Goal: Task Accomplishment & Management: Complete application form

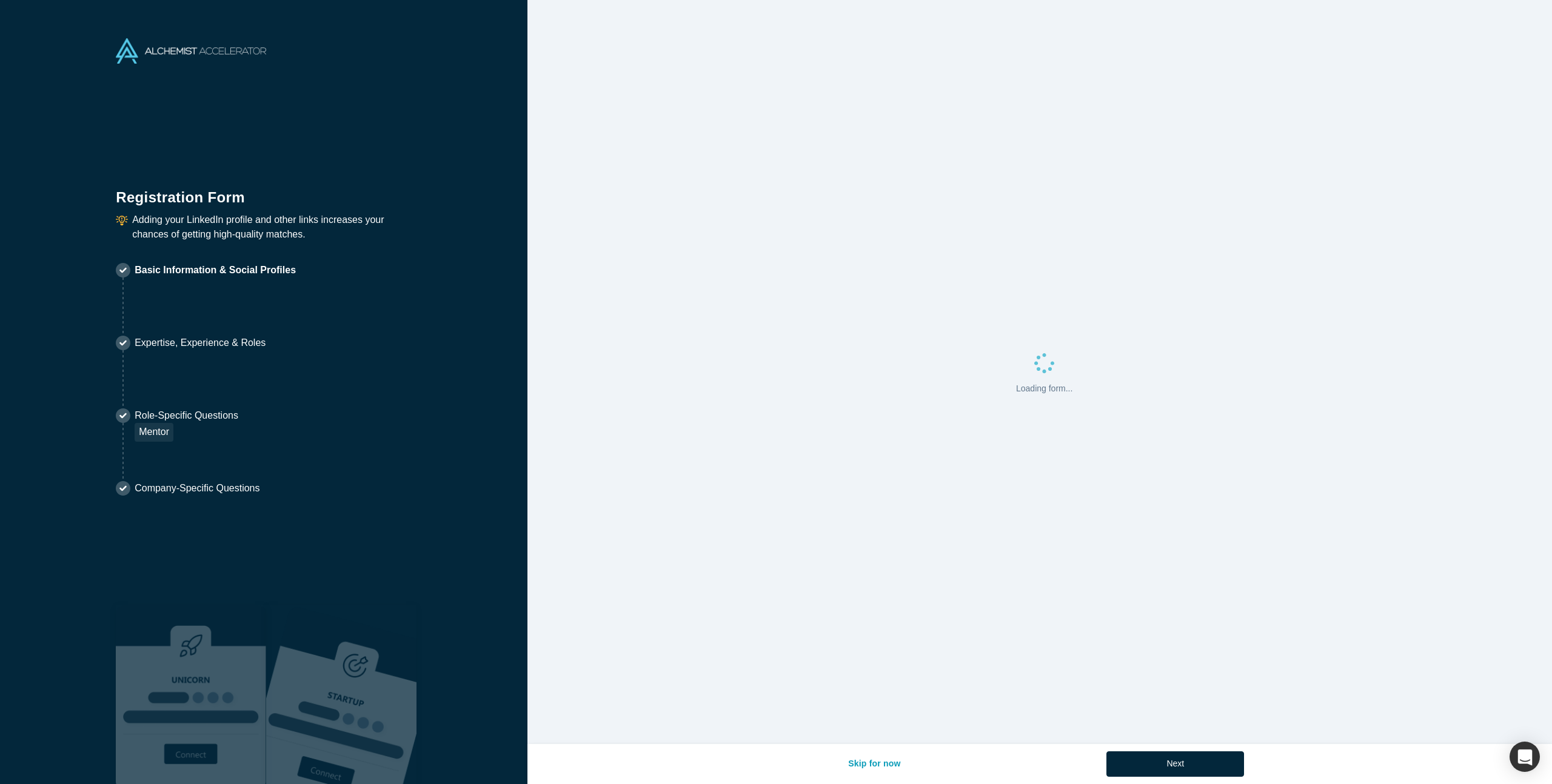
select select "US"
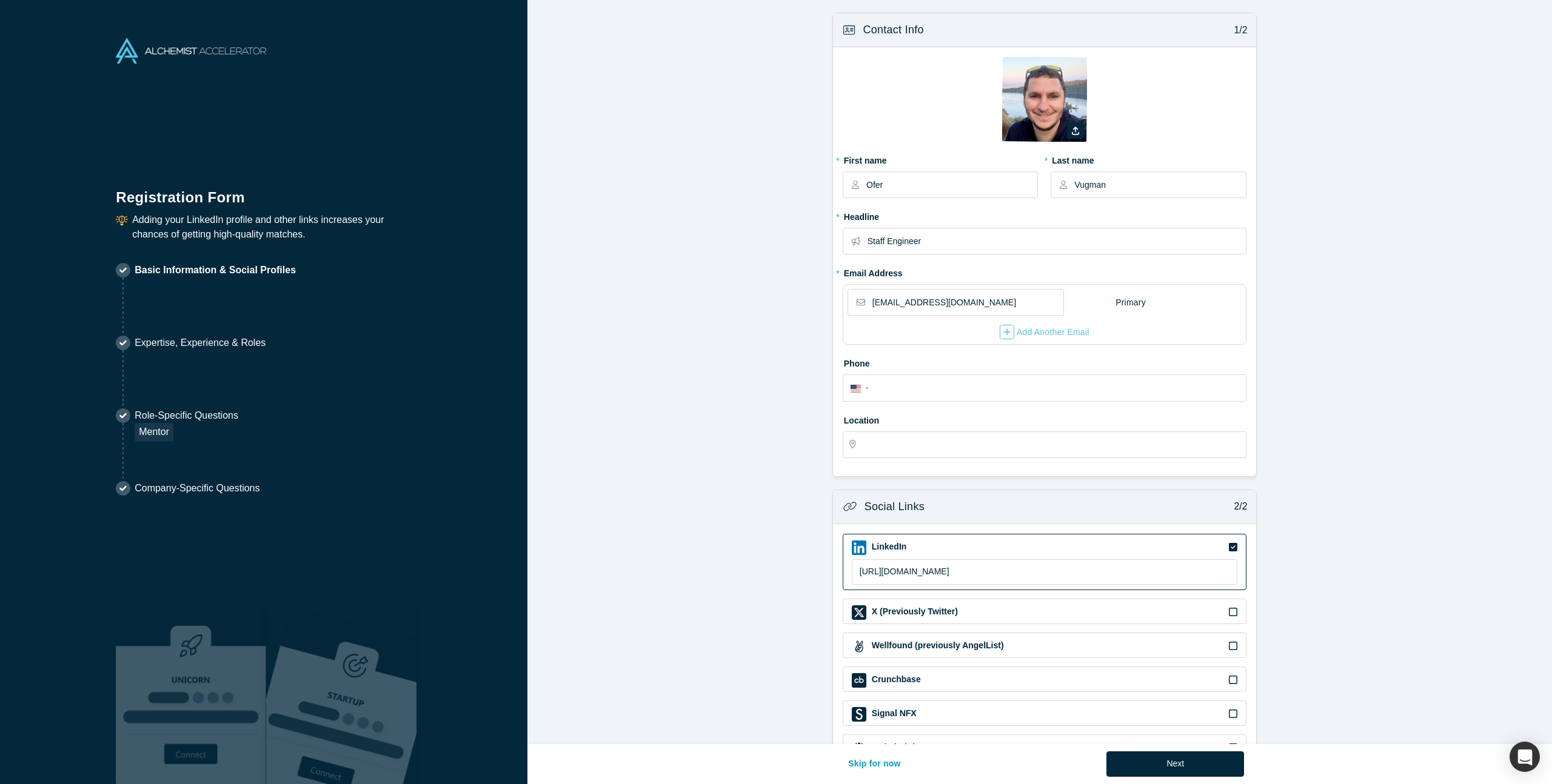
type input "[US_STATE], [GEOGRAPHIC_DATA], [GEOGRAPHIC_DATA]"
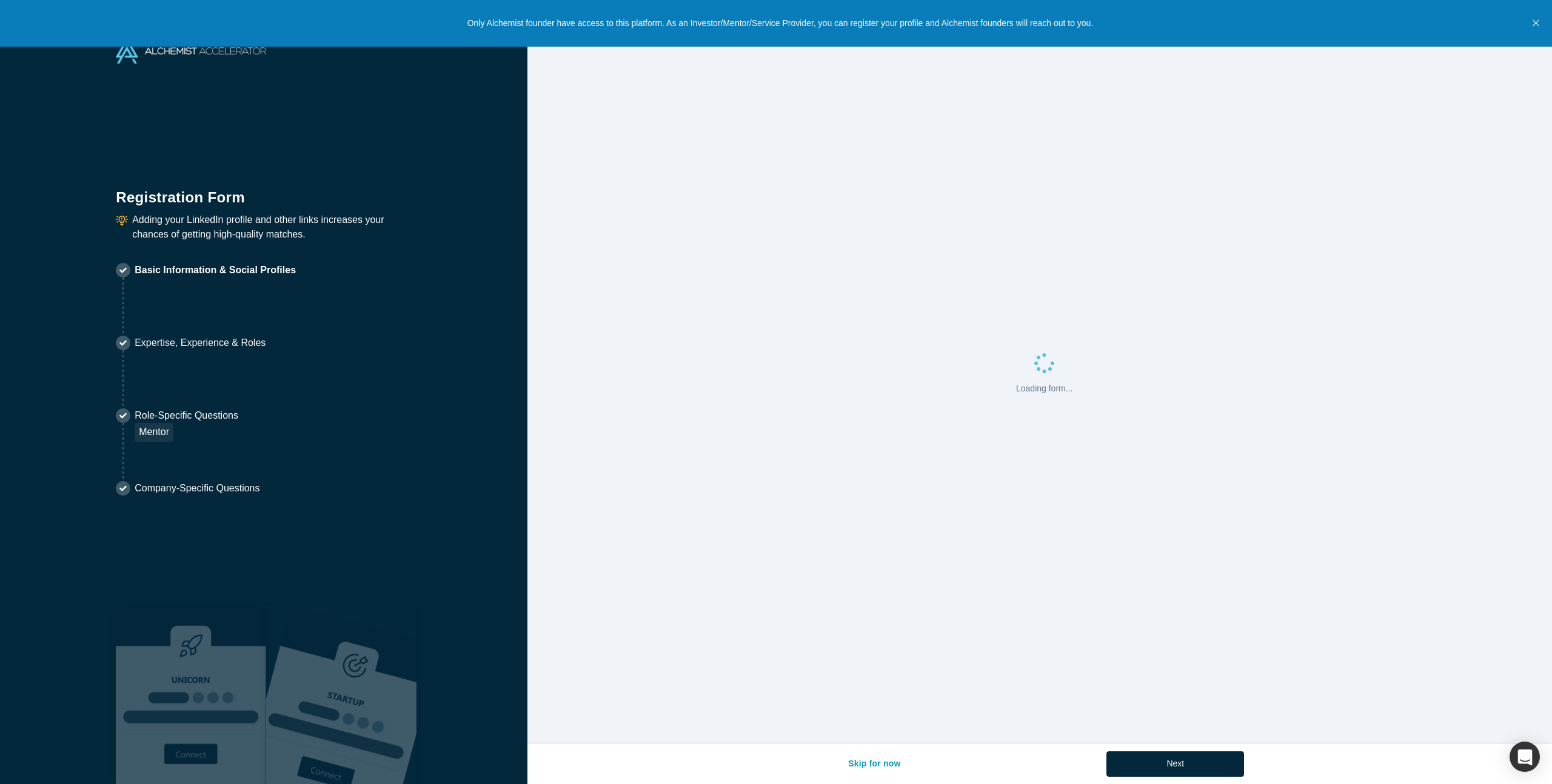
select select "US"
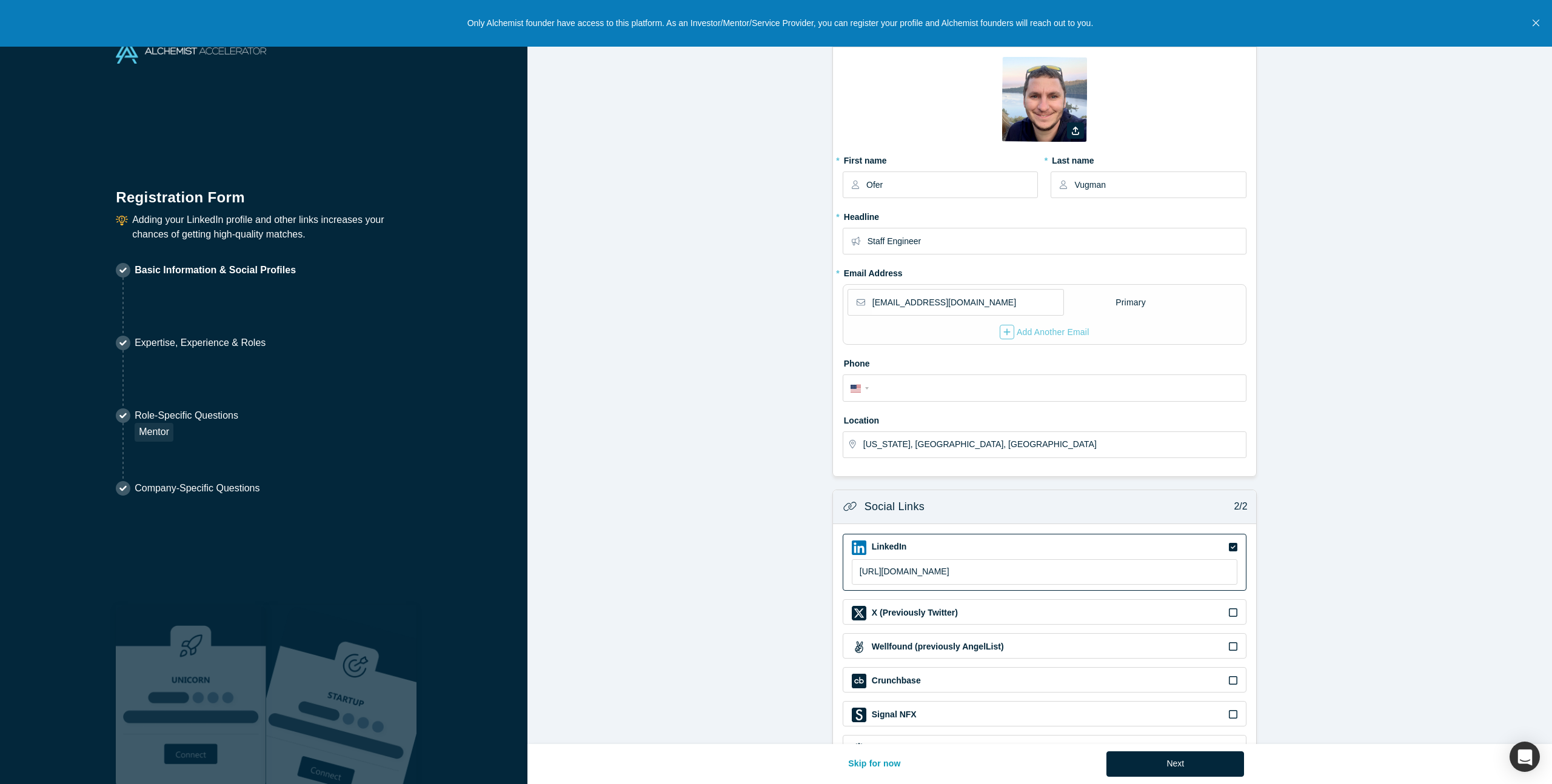
scroll to position [21, 0]
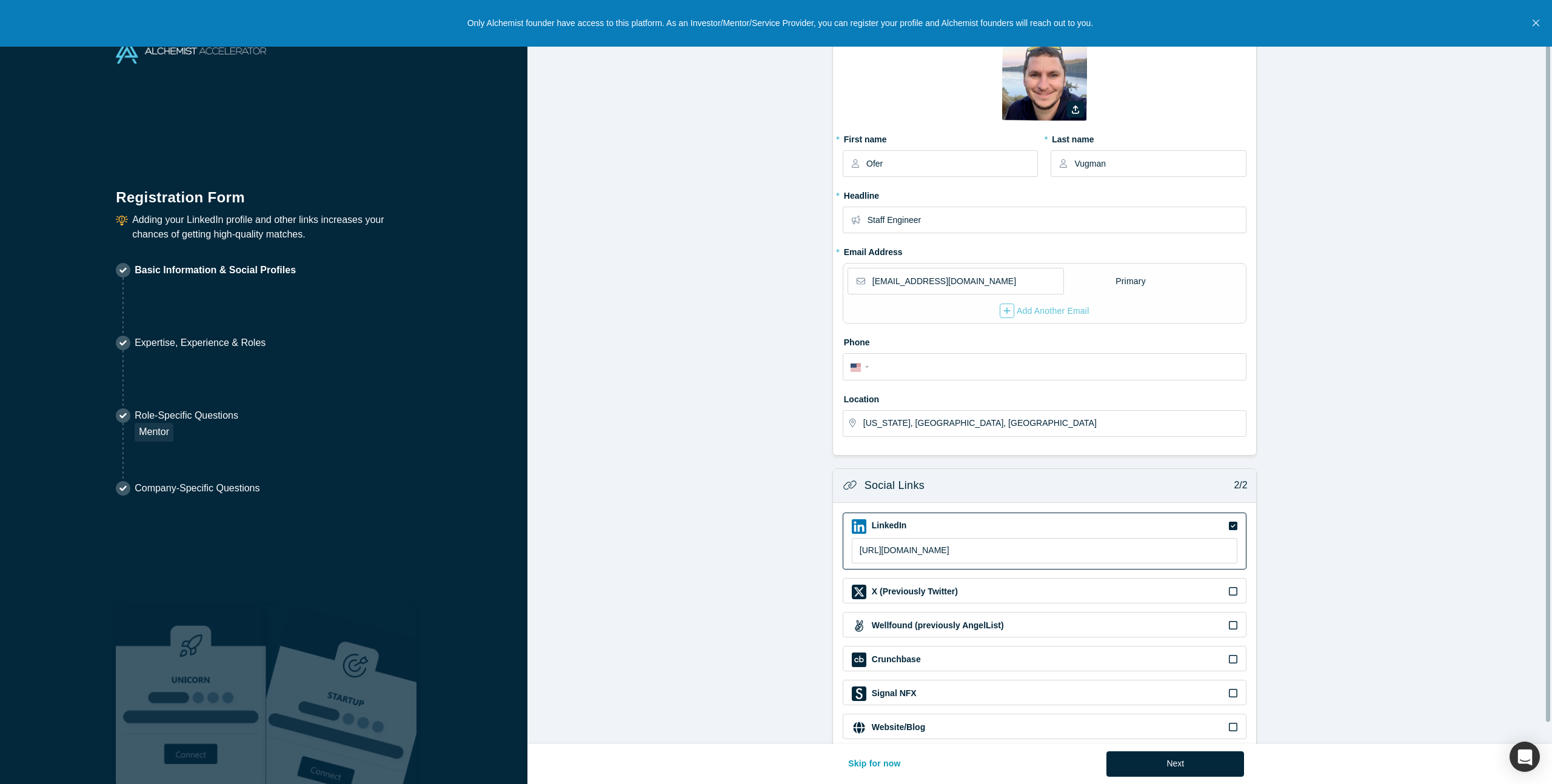
click at [673, 322] on form "Contact Info 1/2 Zoom Save Remove Upload New * First name Ofer * Last name Vugm…" at bounding box center [1044, 370] width 1034 height 758
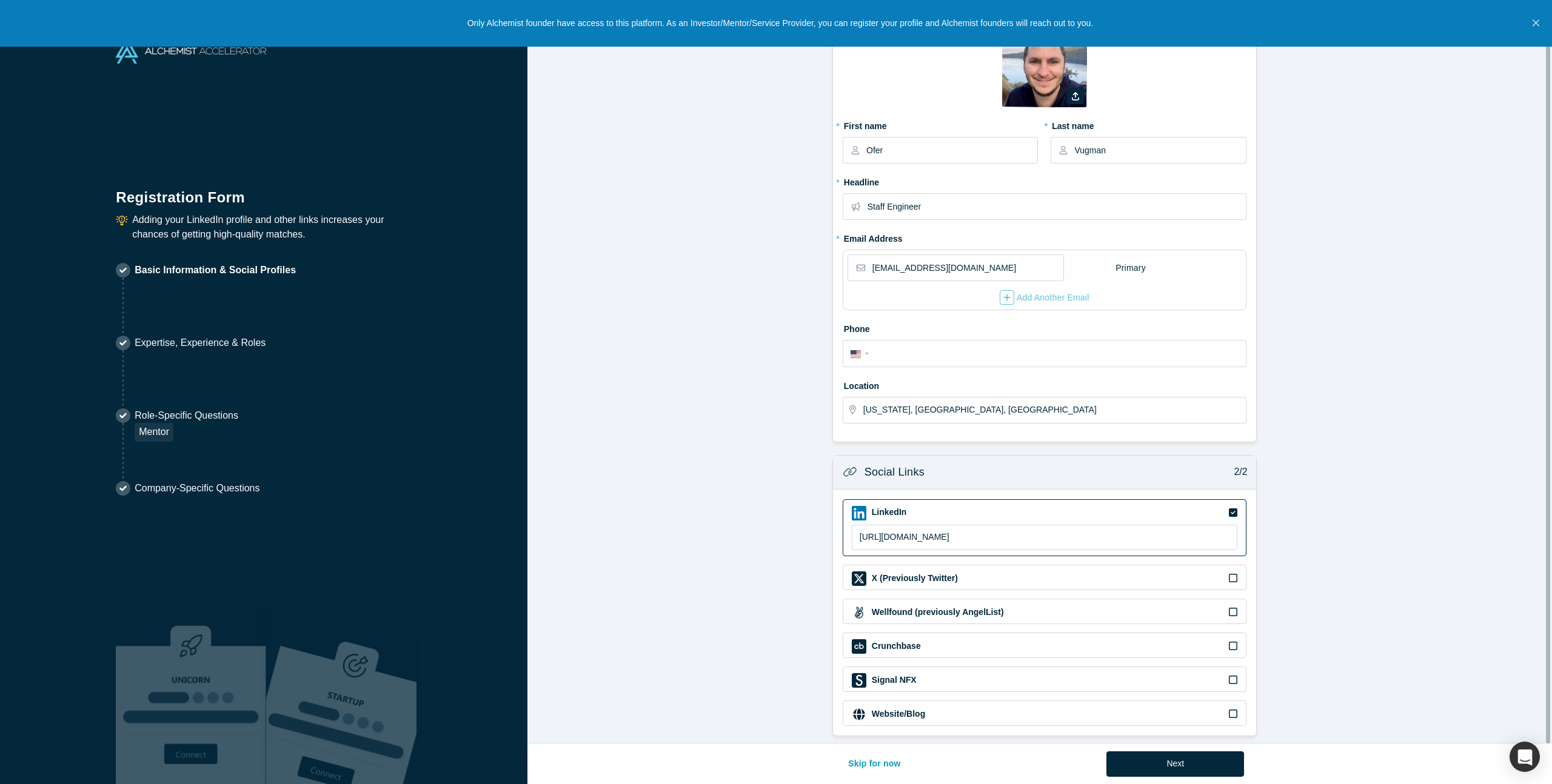
scroll to position [0, 0]
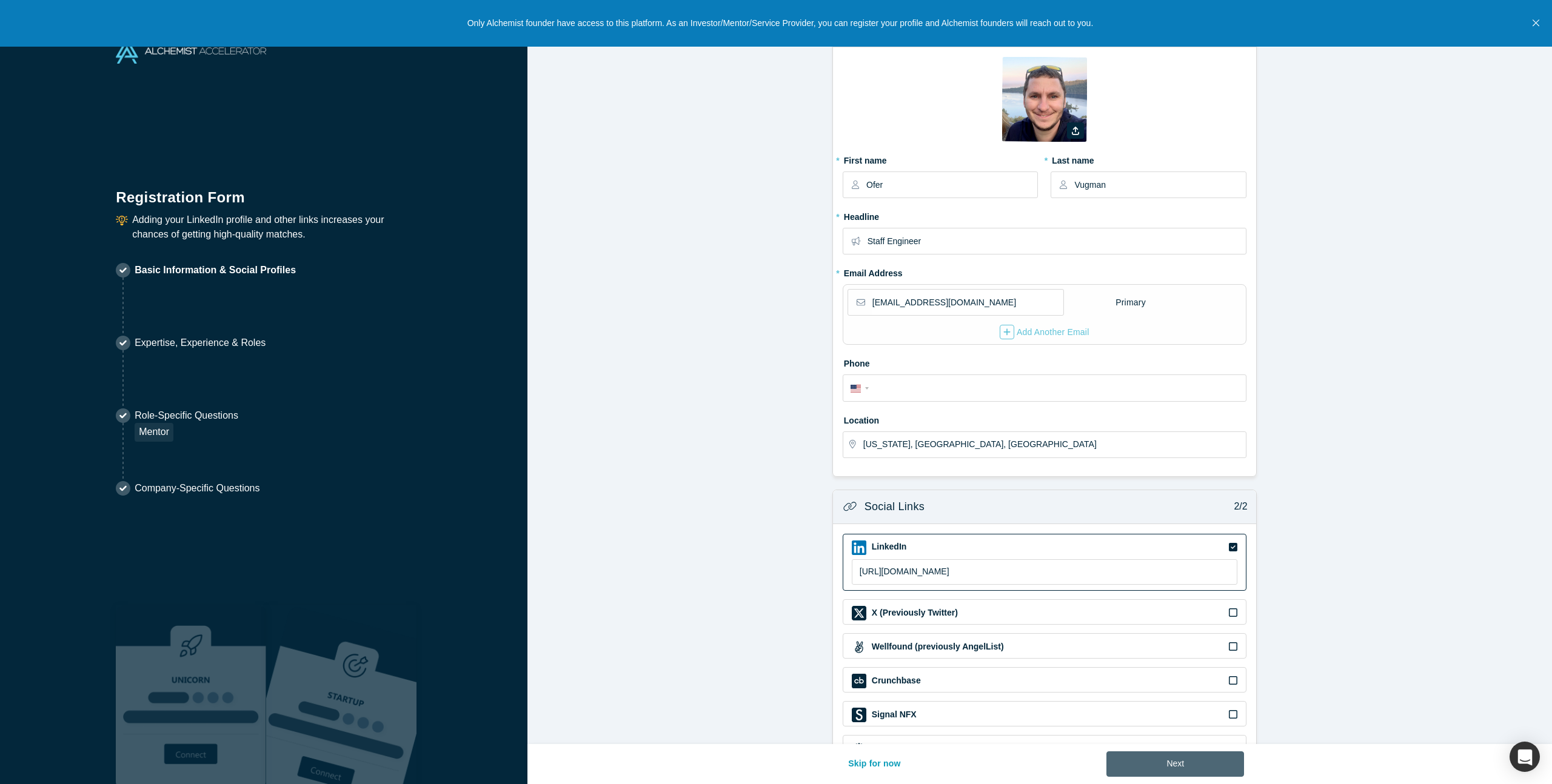
click at [1217, 765] on button "Next" at bounding box center [1175, 764] width 137 height 25
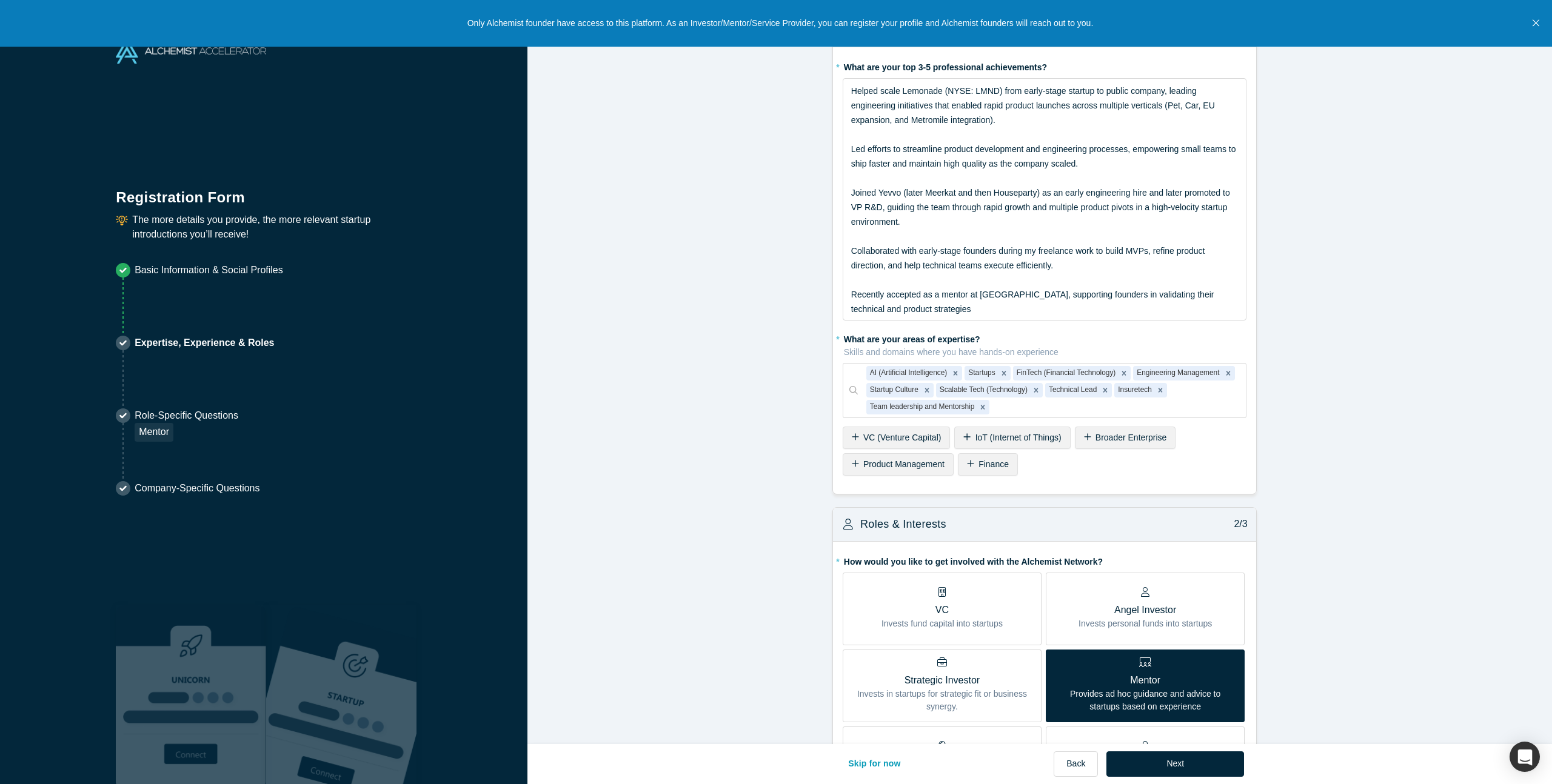
click at [1537, 15] on button "Close" at bounding box center [1535, 23] width 15 height 47
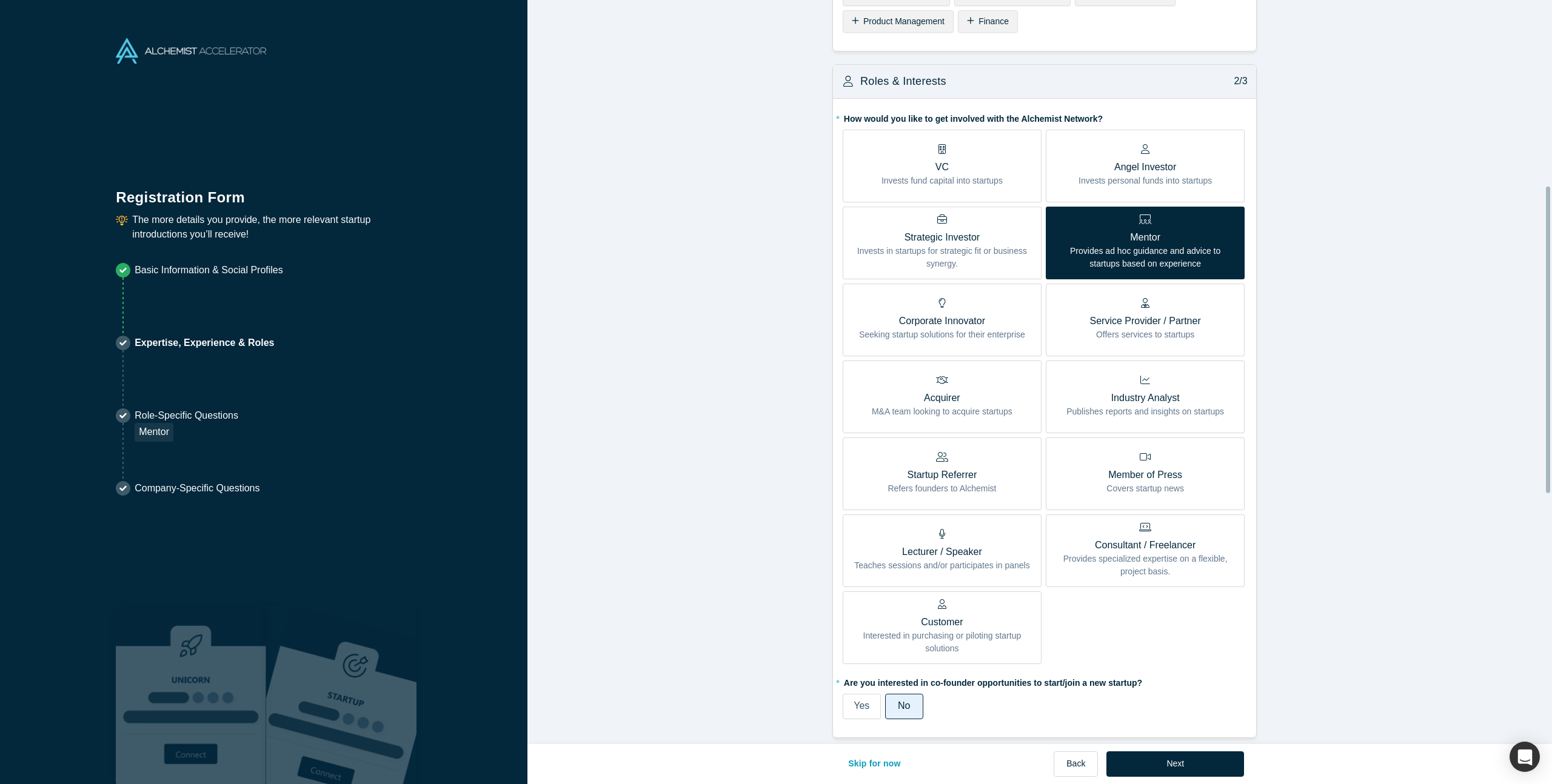
scroll to position [1059, 0]
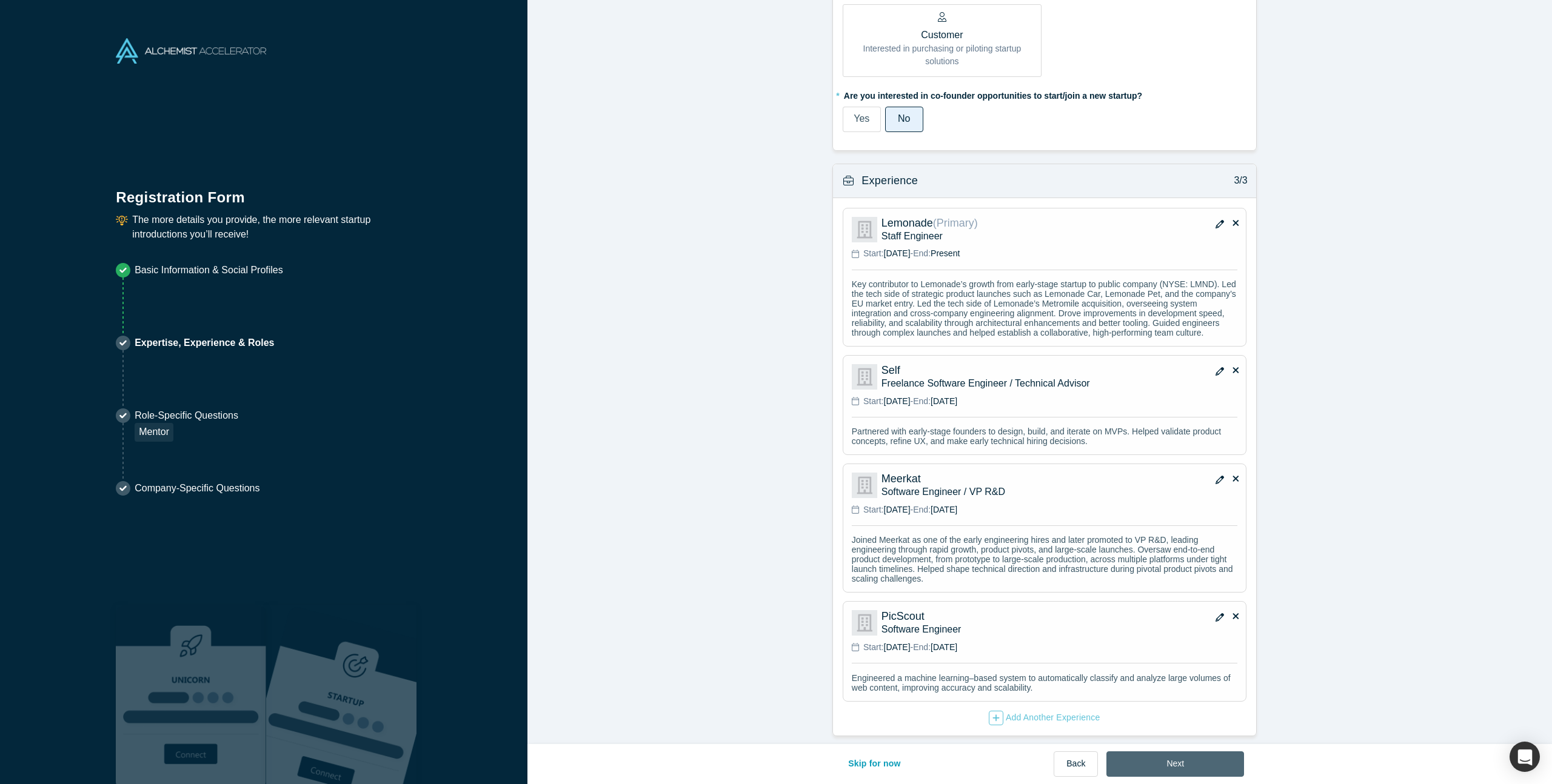
click at [1142, 760] on button "Next" at bounding box center [1175, 764] width 137 height 25
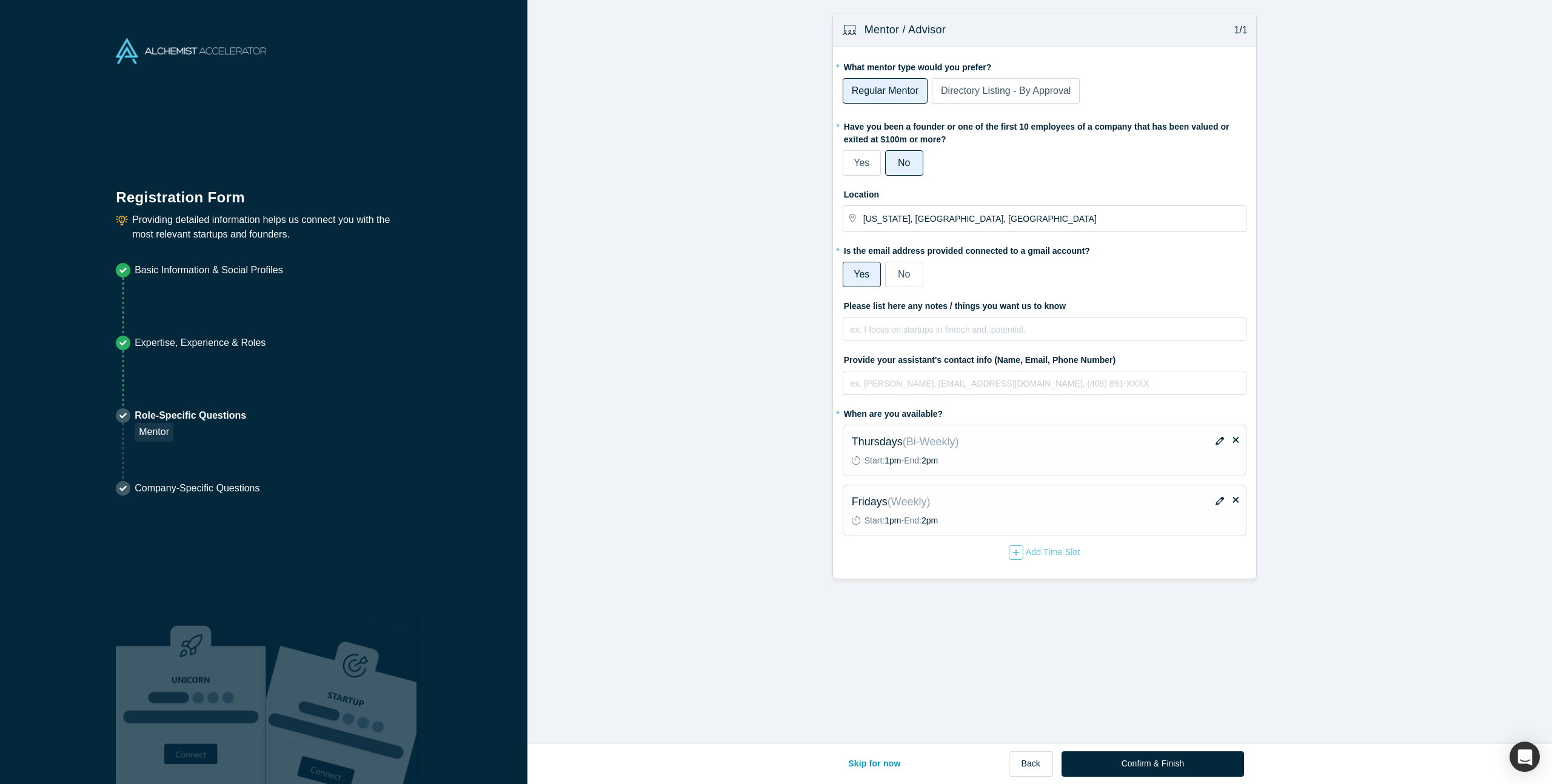
scroll to position [0, 0]
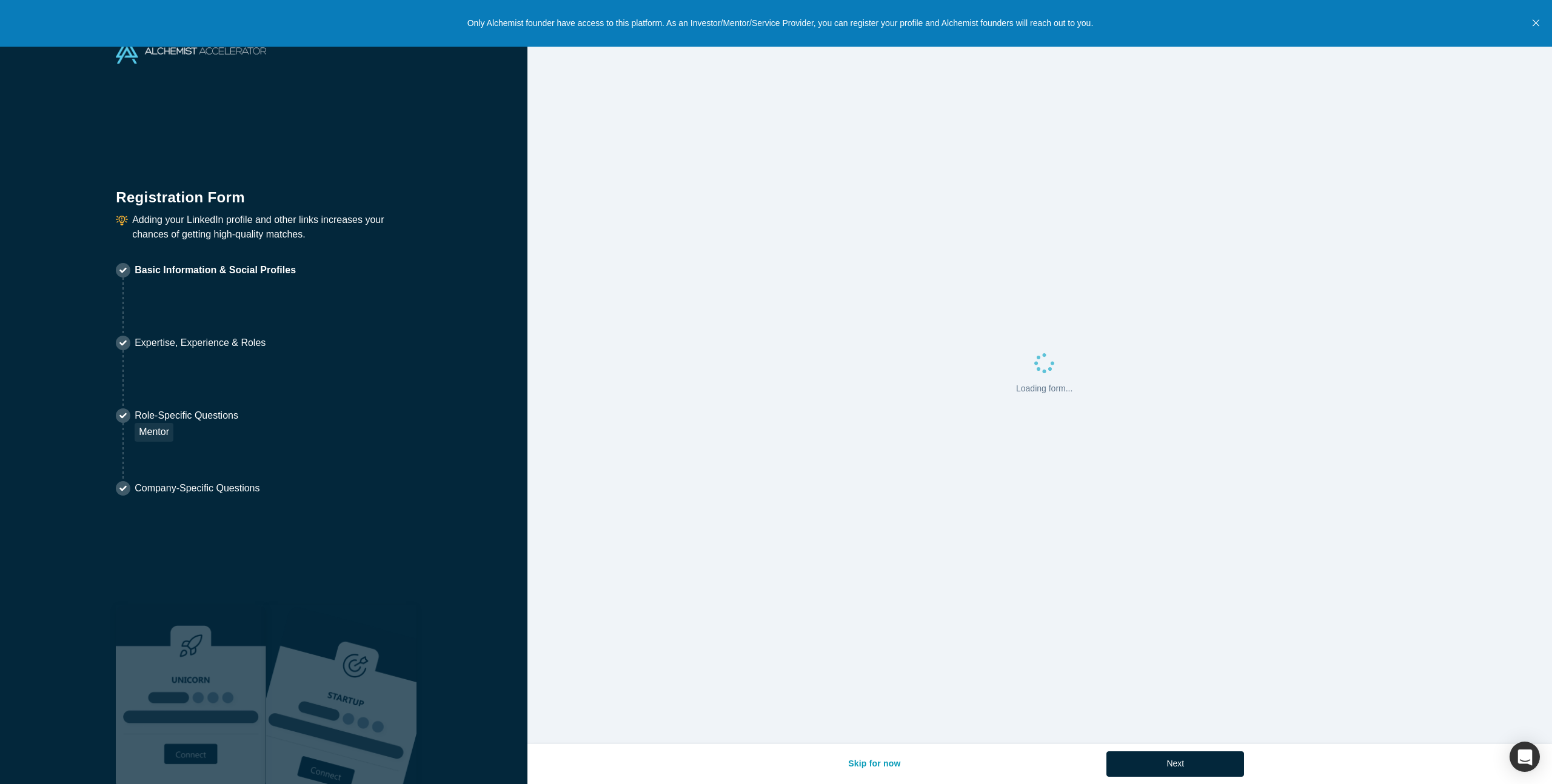
select select "US"
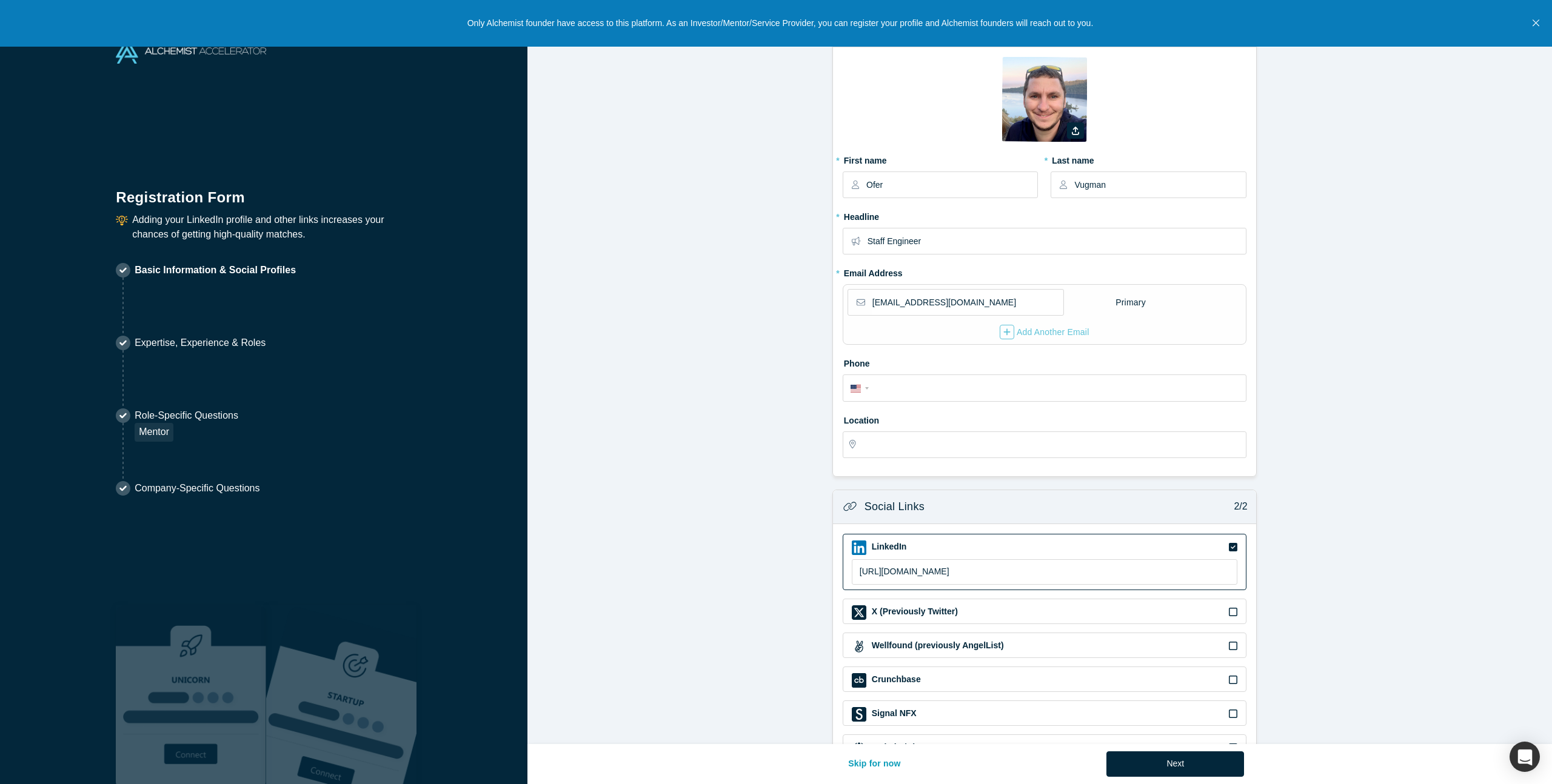
type input "[US_STATE], [GEOGRAPHIC_DATA], [GEOGRAPHIC_DATA]"
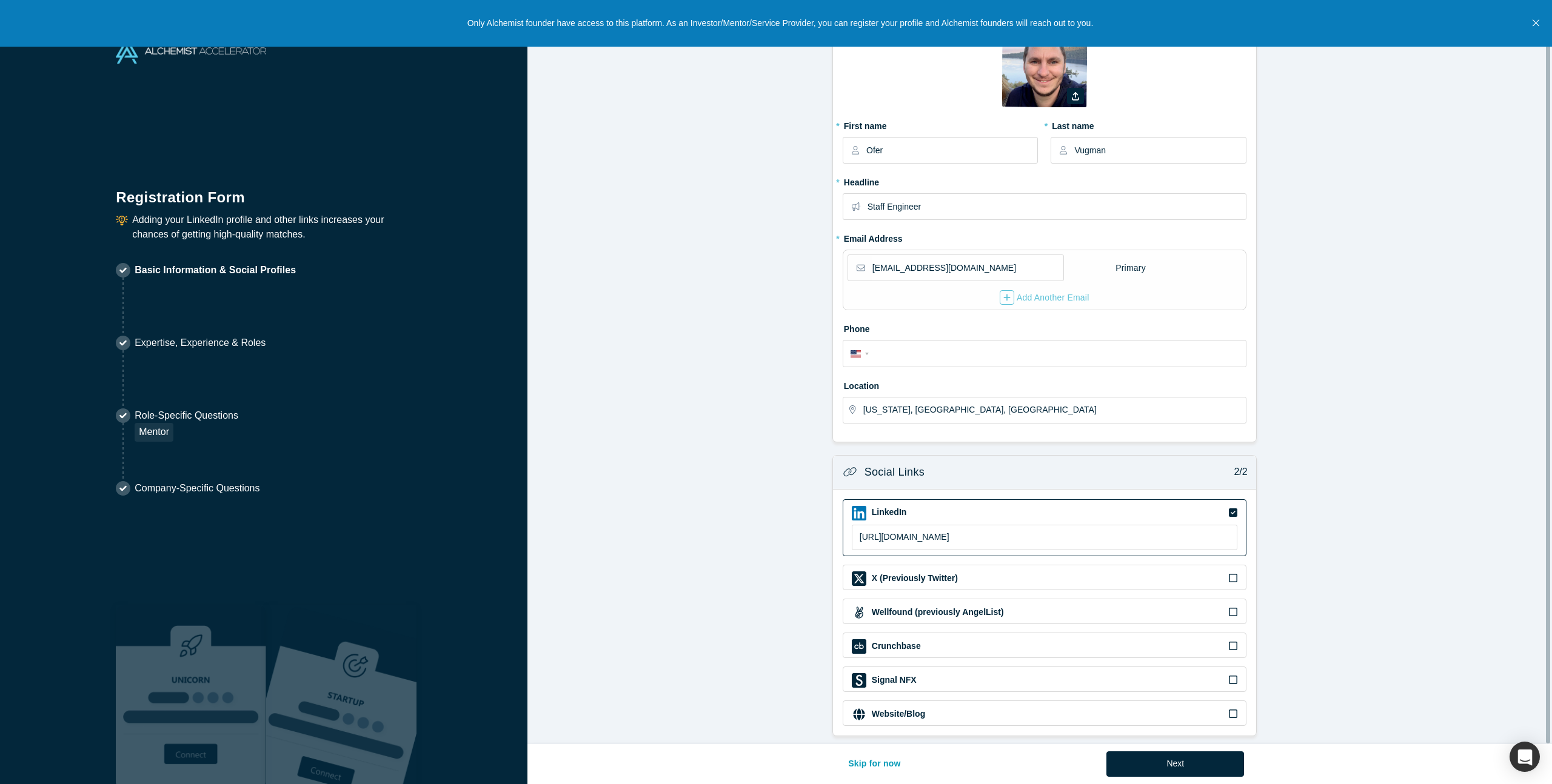
click at [1181, 761] on button "Next" at bounding box center [1175, 764] width 137 height 25
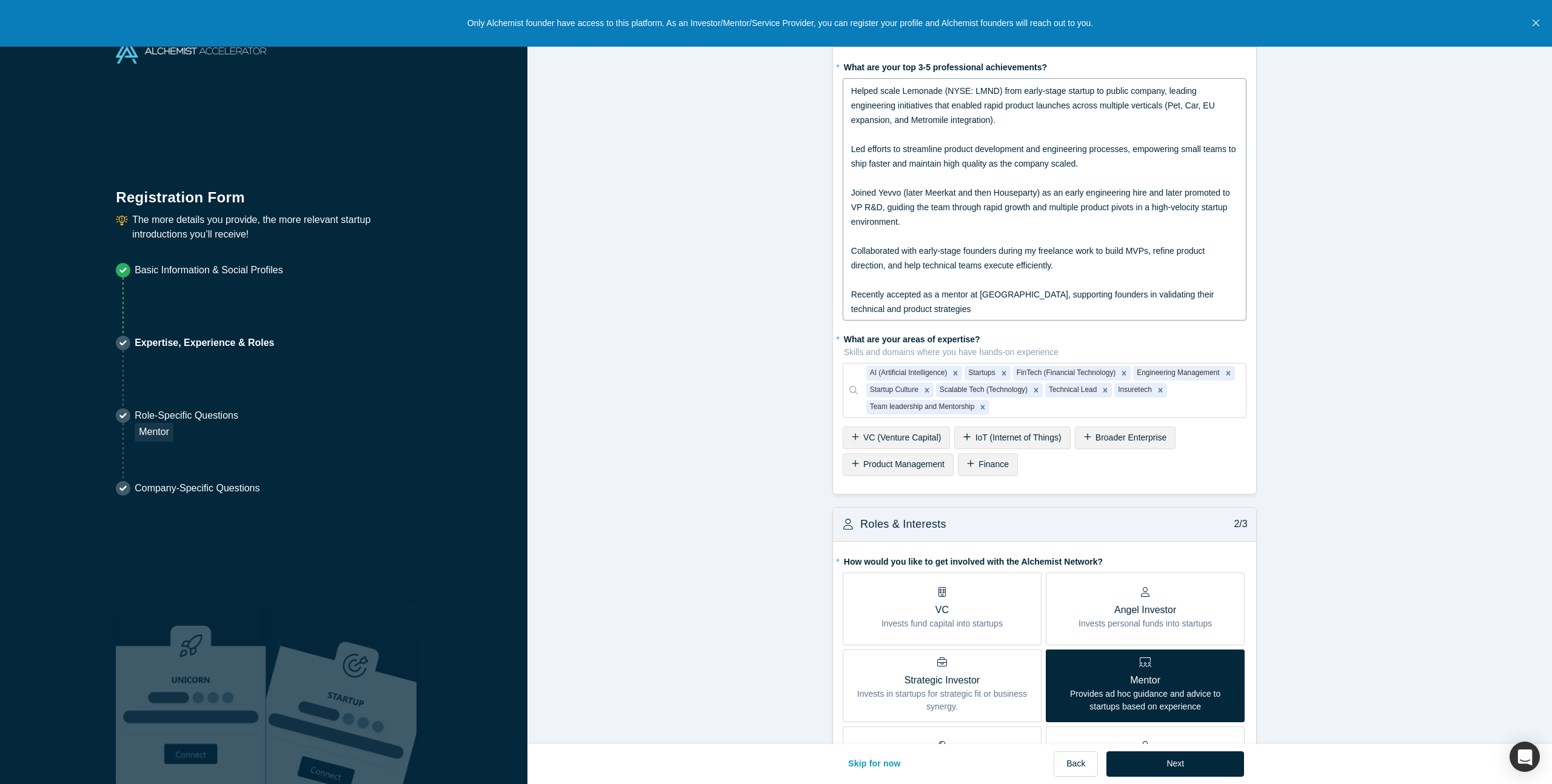
click at [1001, 283] on div "rdw-editor" at bounding box center [1044, 280] width 387 height 15
